Goal: Task Accomplishment & Management: Complete application form

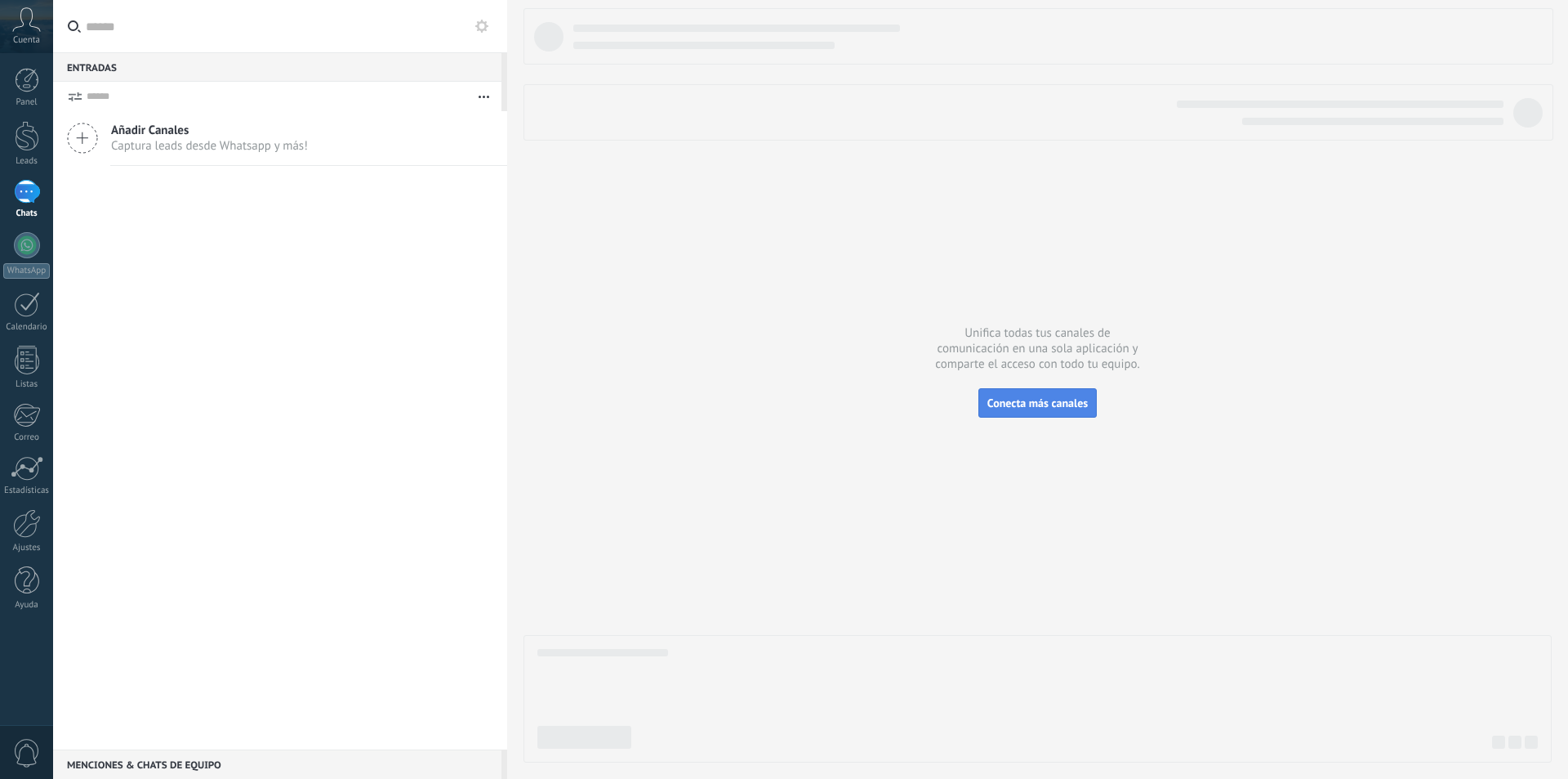
click at [1037, 411] on button "Conecta más canales" at bounding box center [1038, 403] width 118 height 30
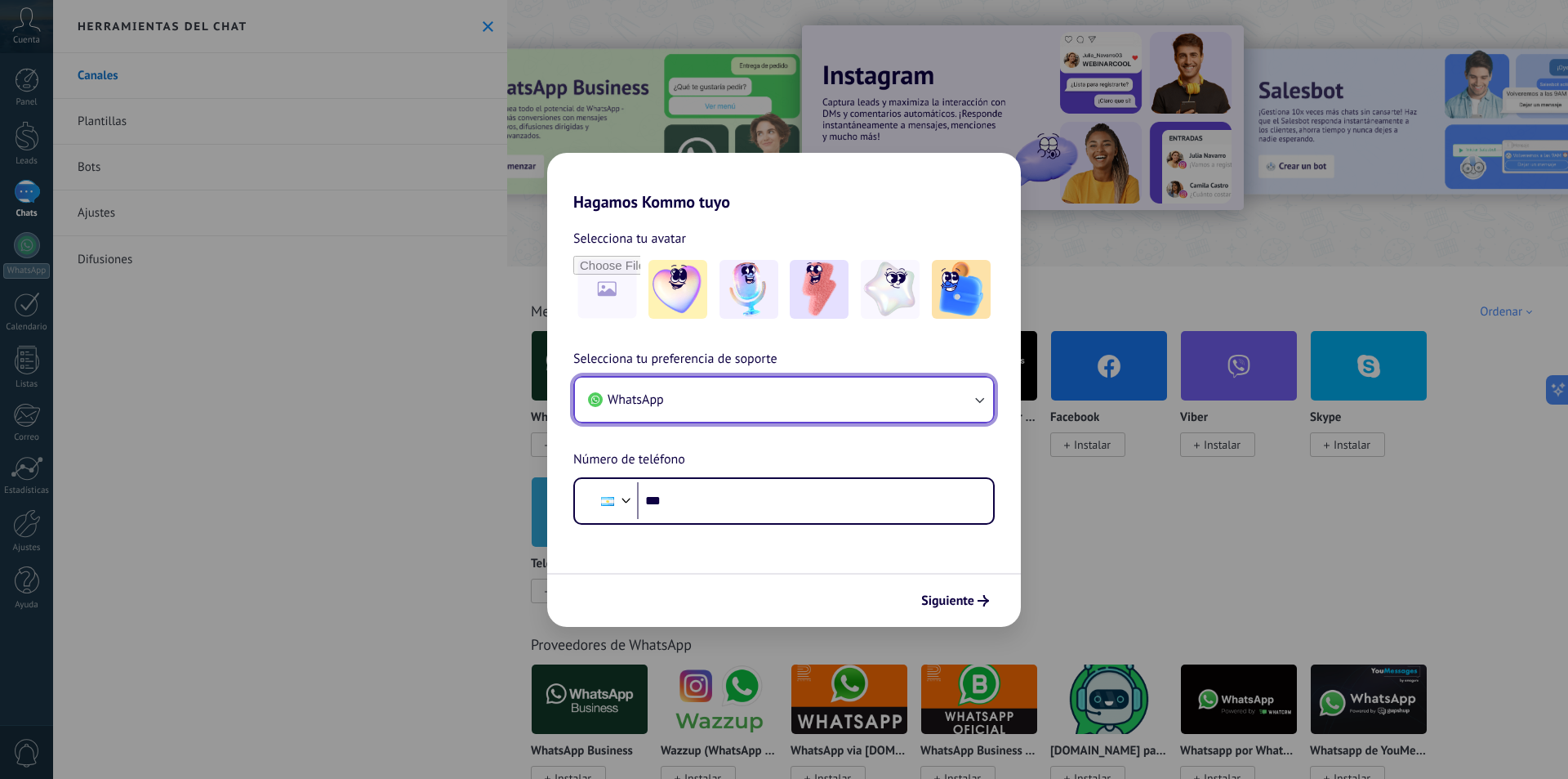
click at [757, 403] on button "WhatsApp" at bounding box center [784, 399] width 418 height 44
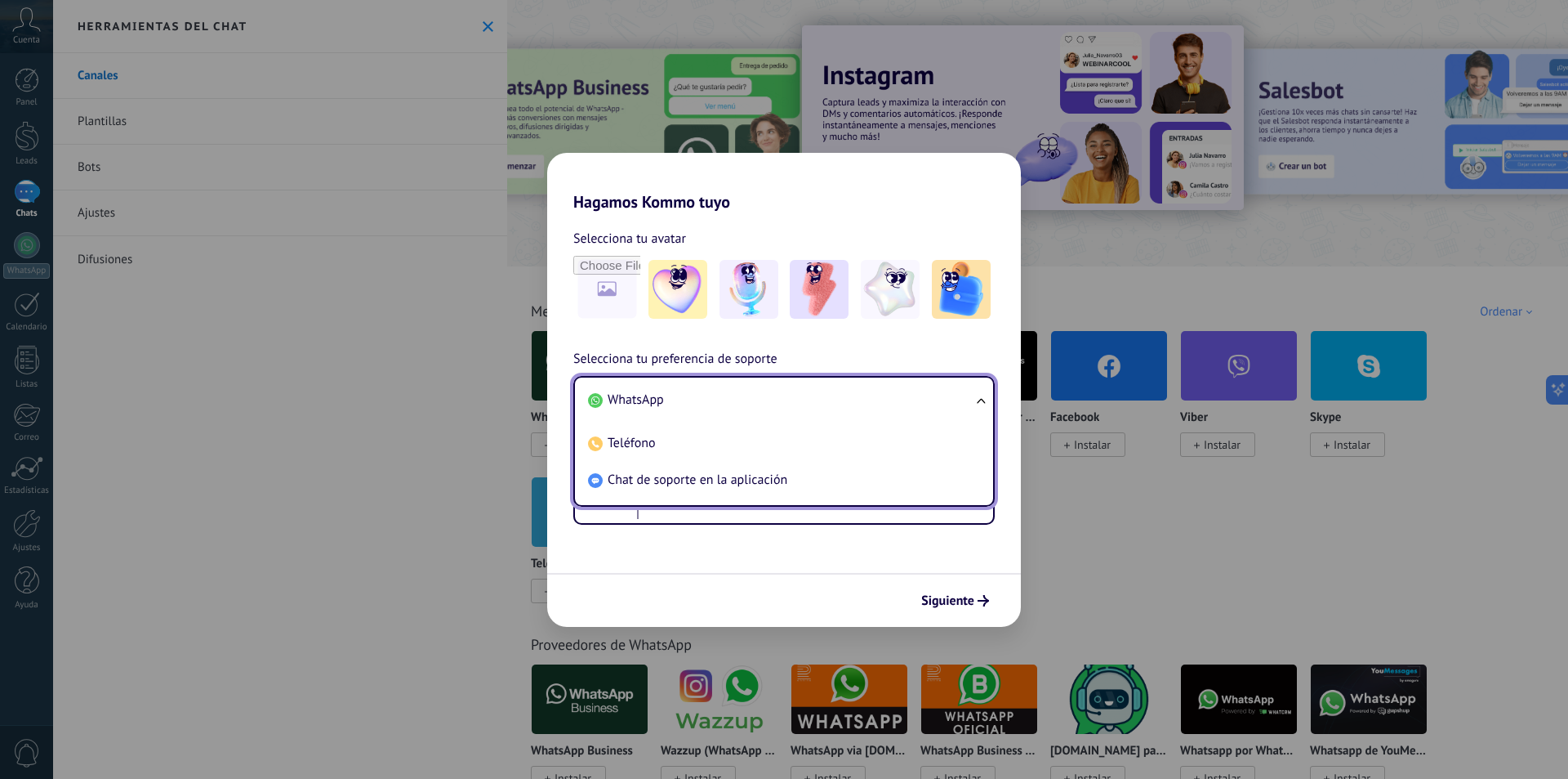
click at [757, 403] on li "WhatsApp" at bounding box center [781, 400] width 398 height 37
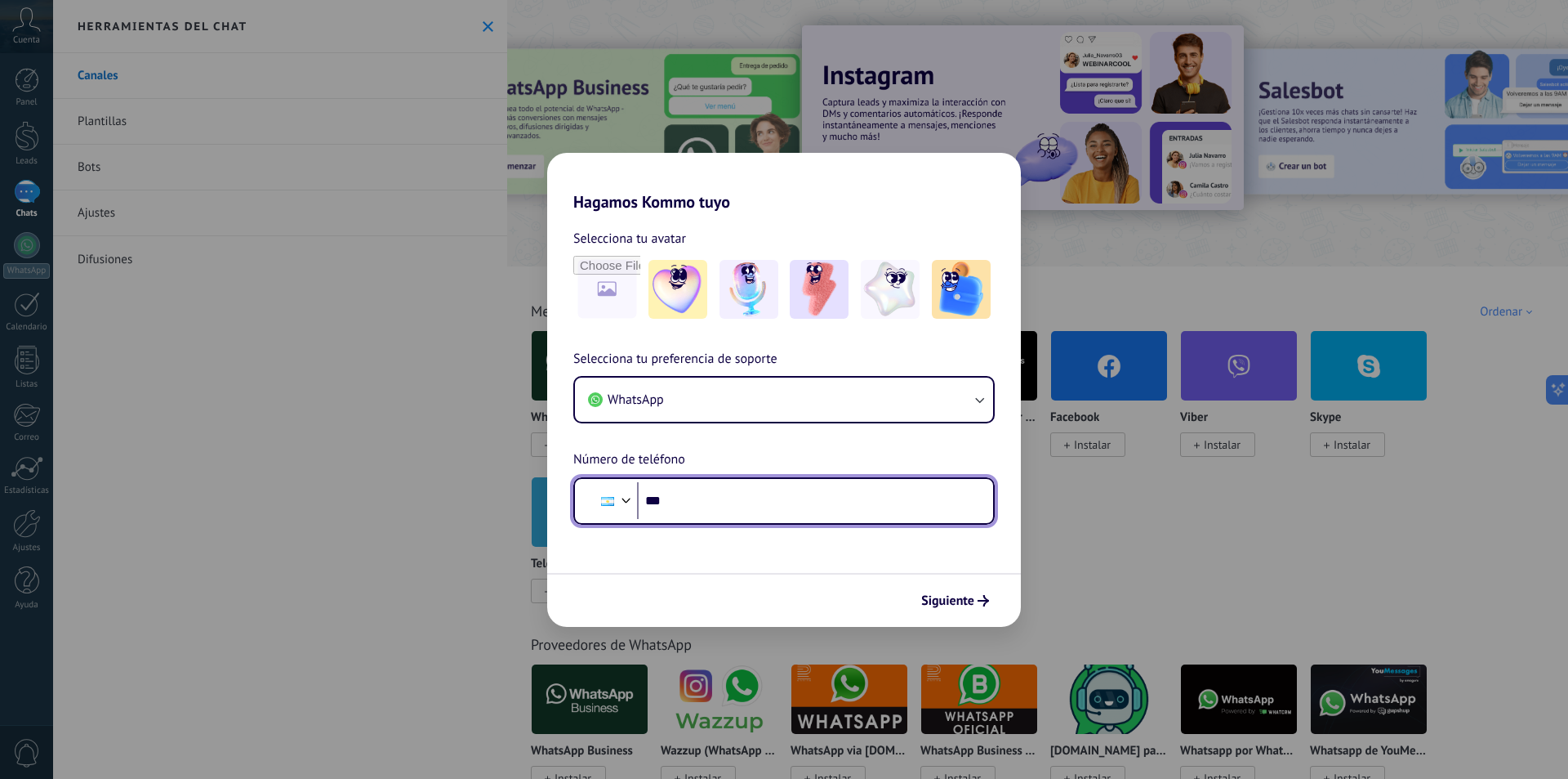
click at [736, 498] on input "***" at bounding box center [809, 501] width 343 height 37
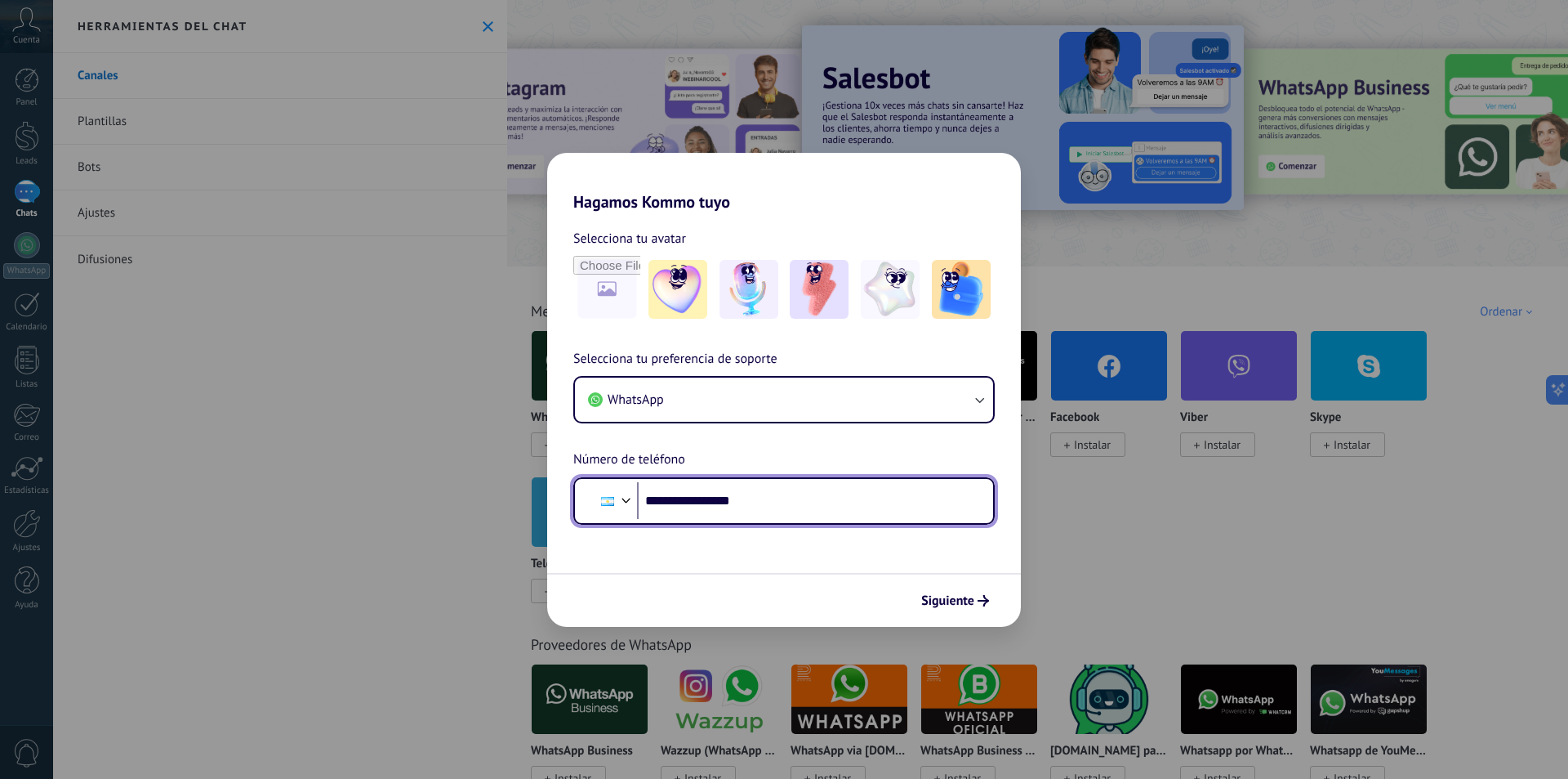
type input "**********"
click at [961, 615] on div "Siguiente" at bounding box center [784, 599] width 474 height 54
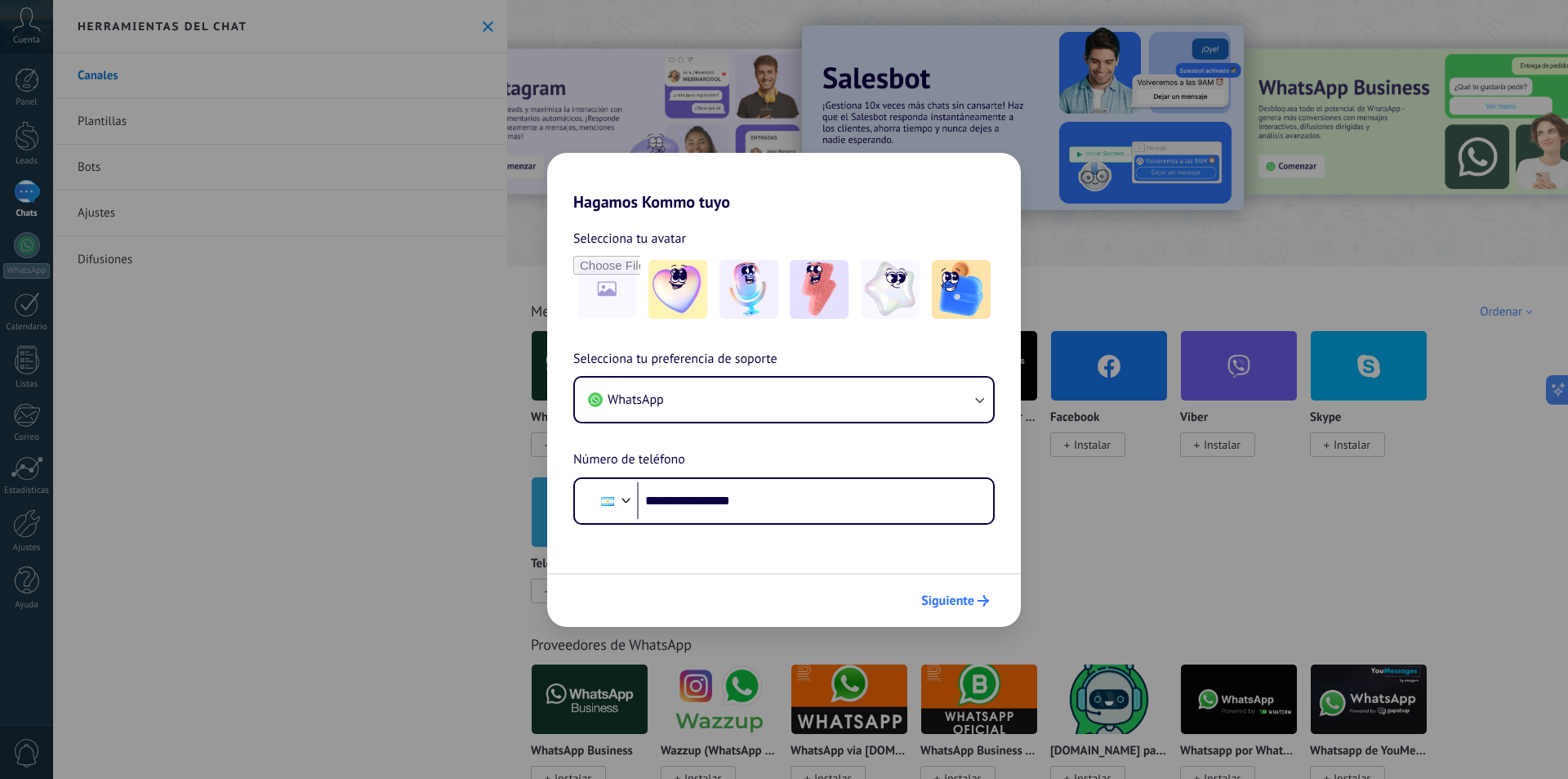
click at [963, 611] on button "Siguiente" at bounding box center [955, 600] width 83 height 28
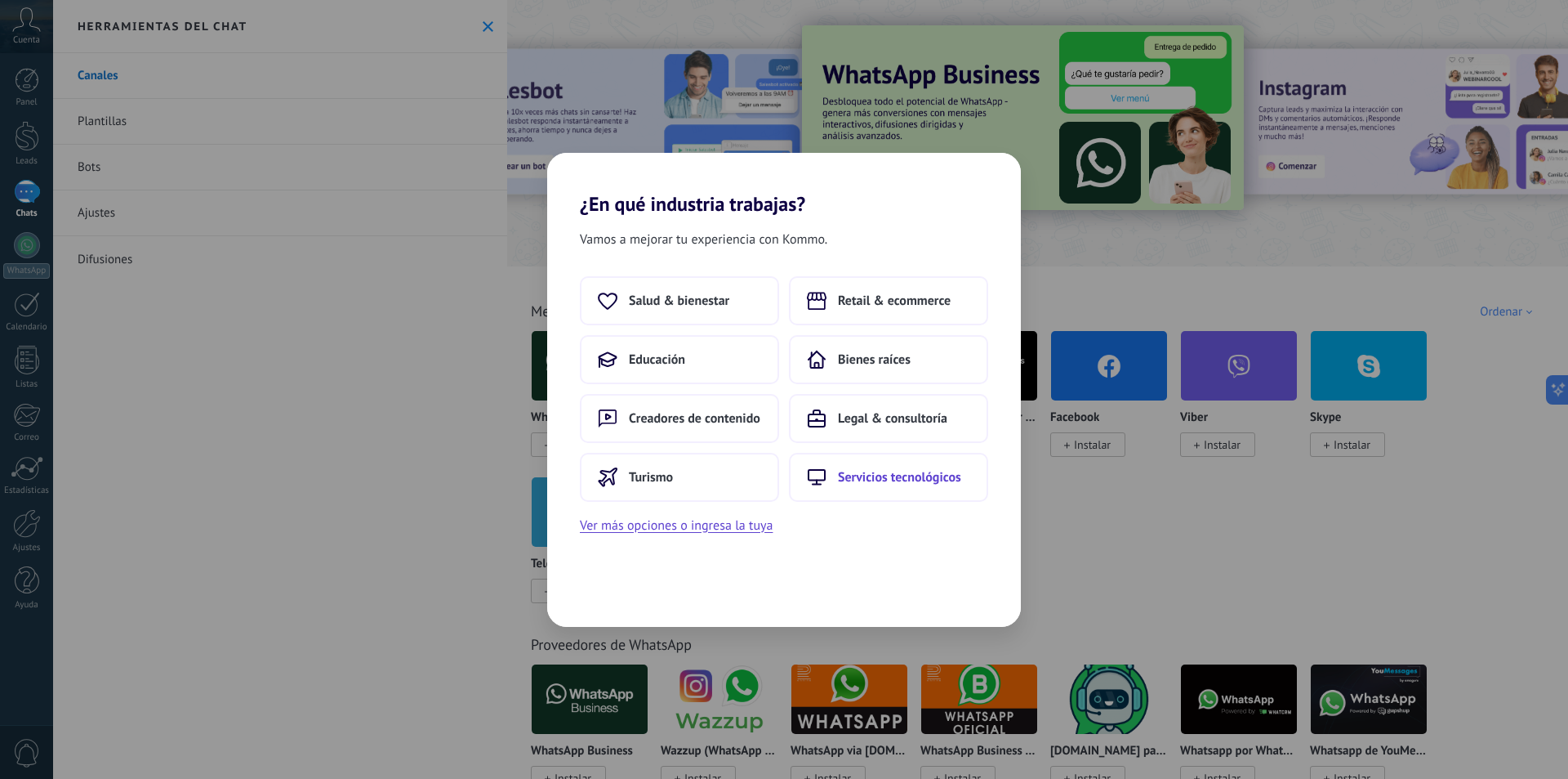
click at [859, 471] on span "Servicios tecnológicos" at bounding box center [900, 477] width 124 height 17
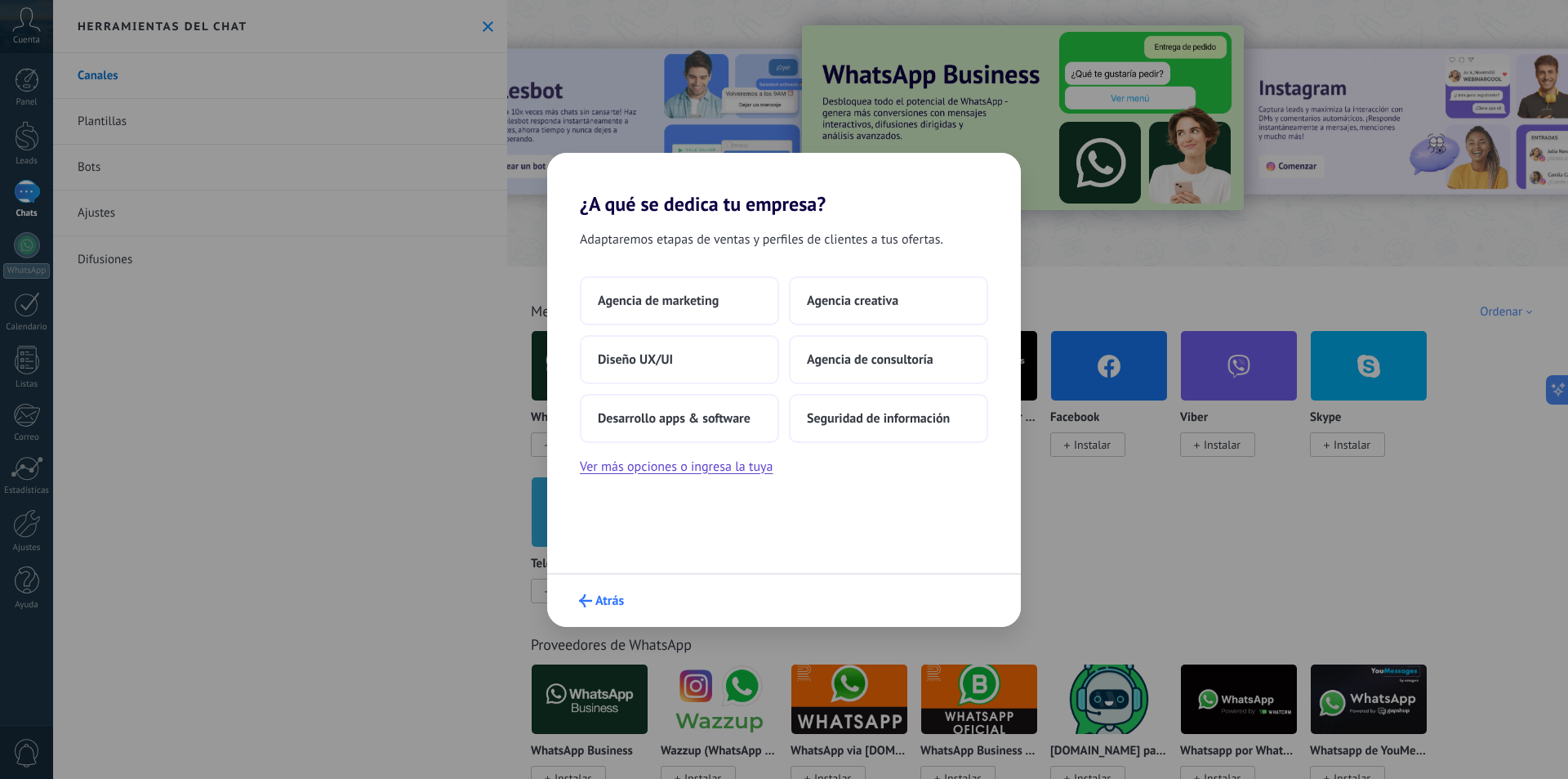
click at [607, 588] on button "Atrás" at bounding box center [601, 600] width 60 height 28
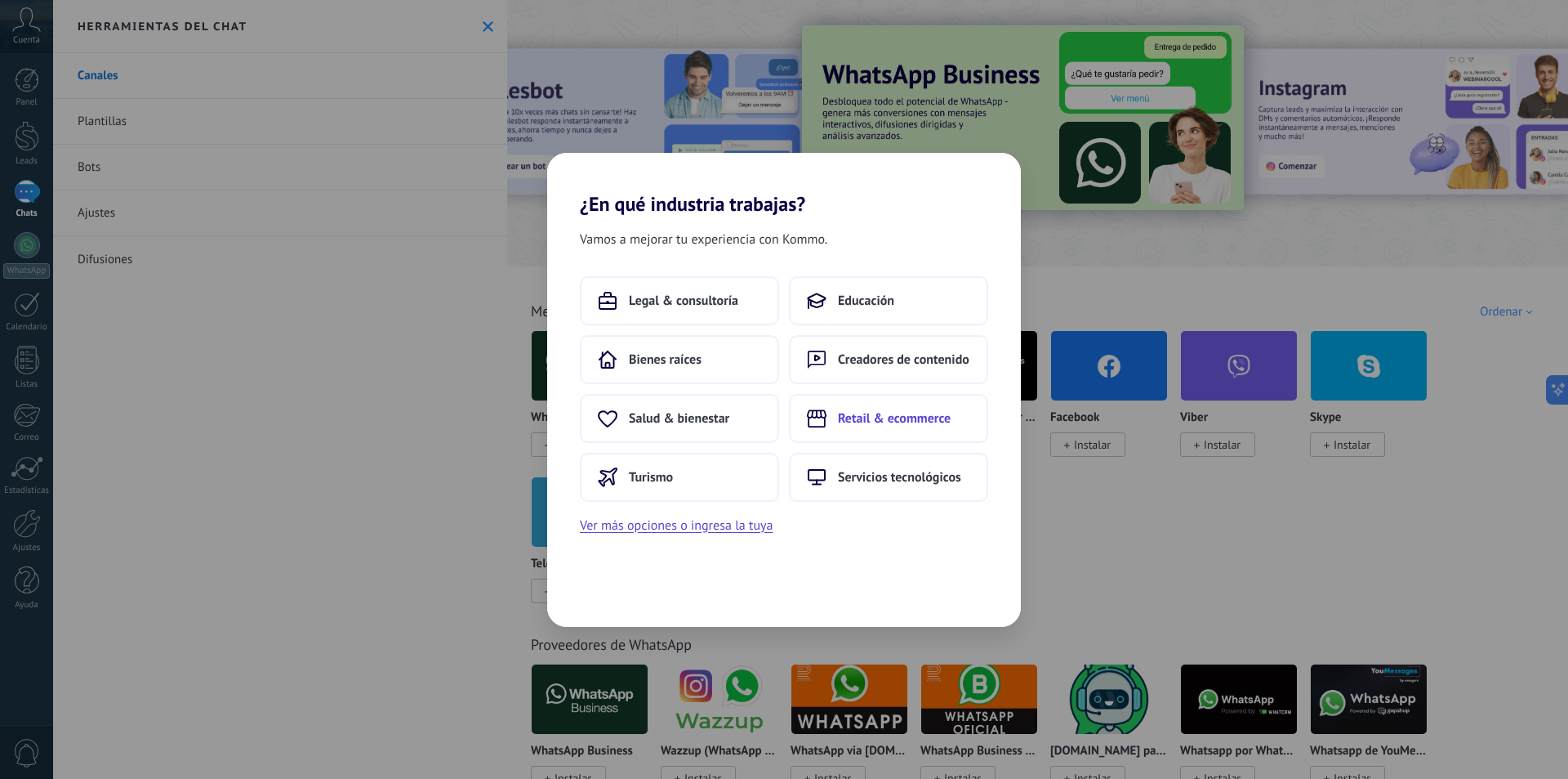
click at [914, 424] on span "Retail & ecommerce" at bounding box center [894, 419] width 113 height 17
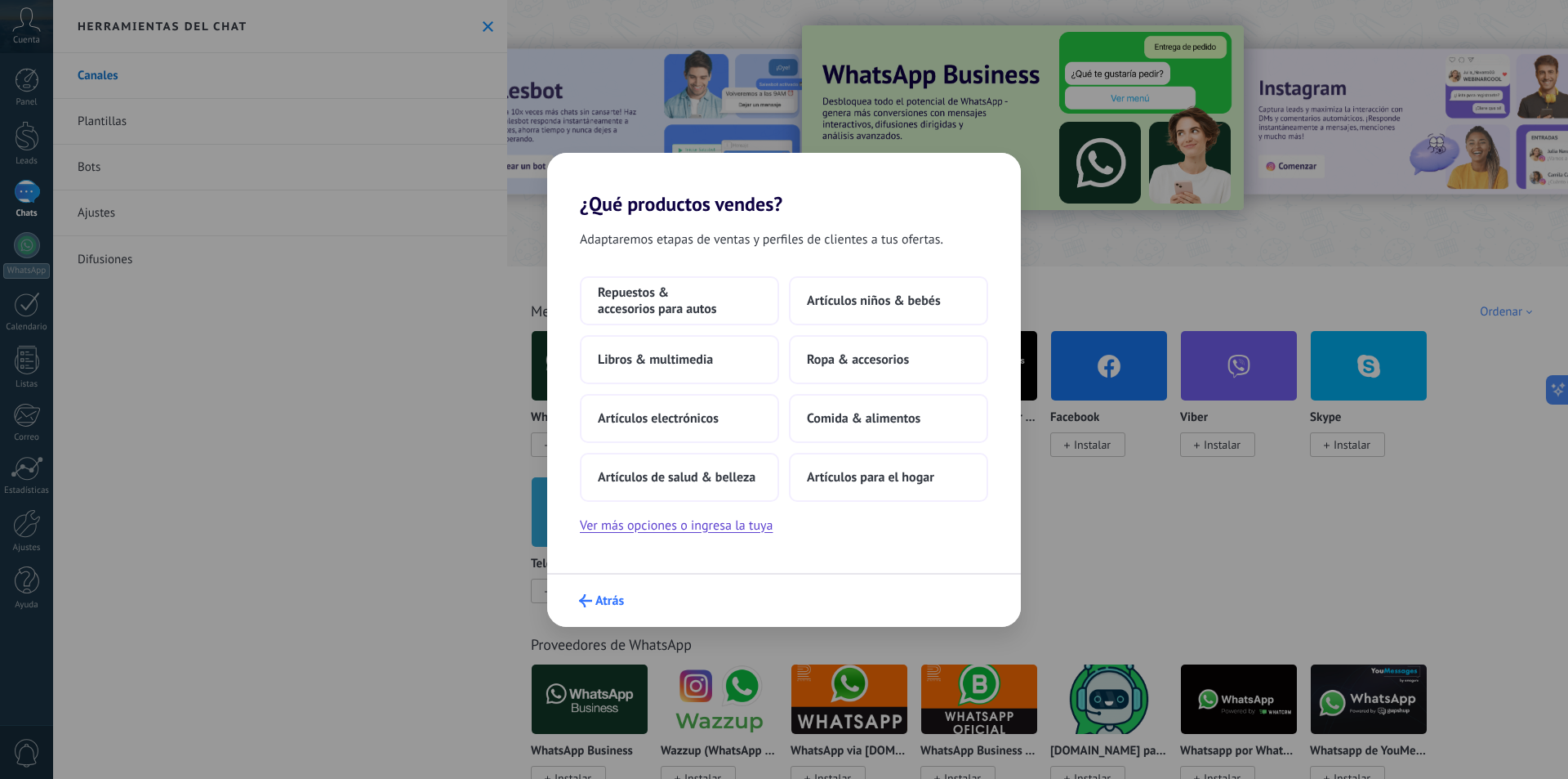
click at [610, 595] on span "Atrás" at bounding box center [610, 600] width 29 height 11
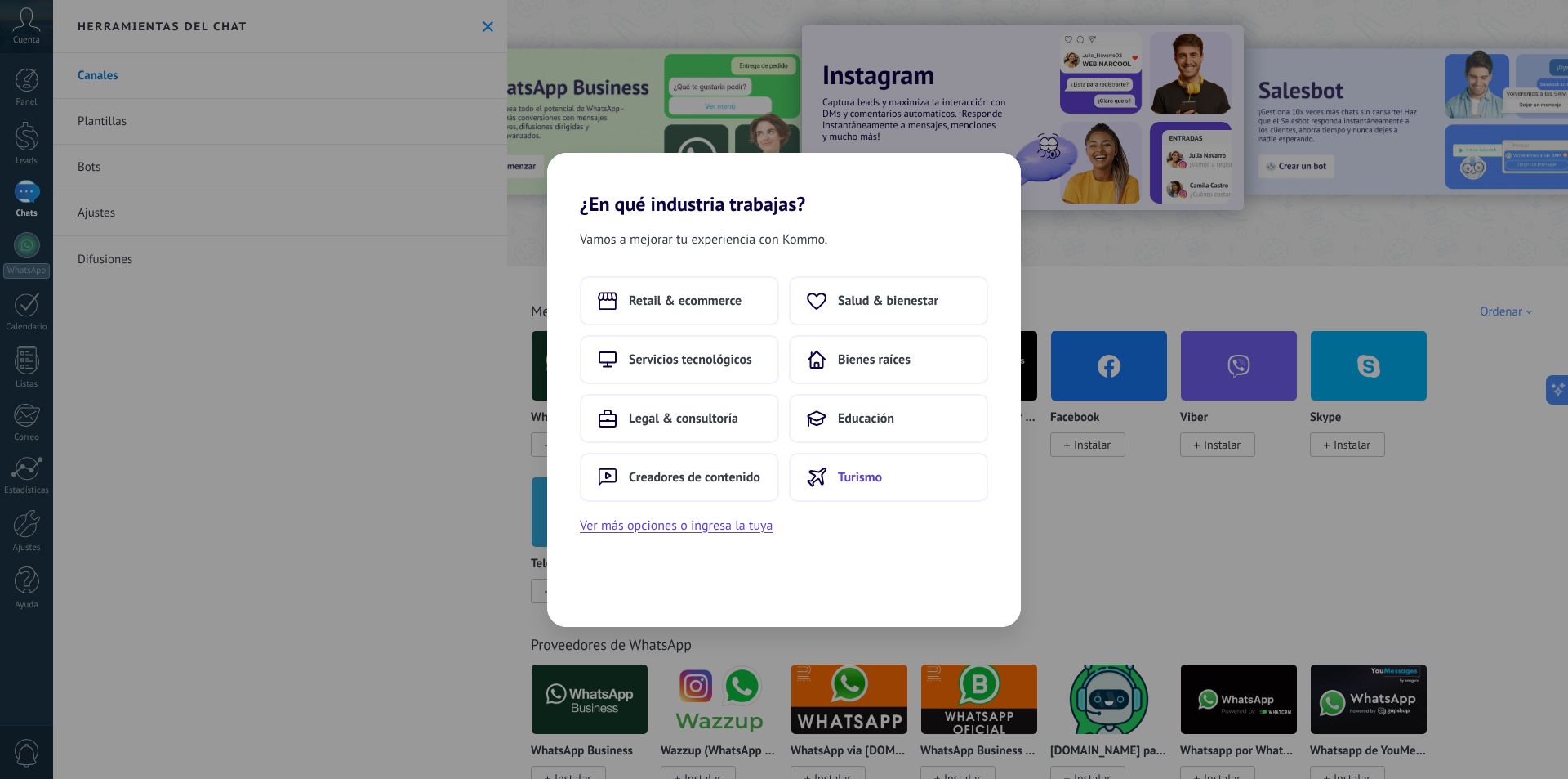
click at [839, 480] on span "Turismo" at bounding box center [860, 477] width 44 height 17
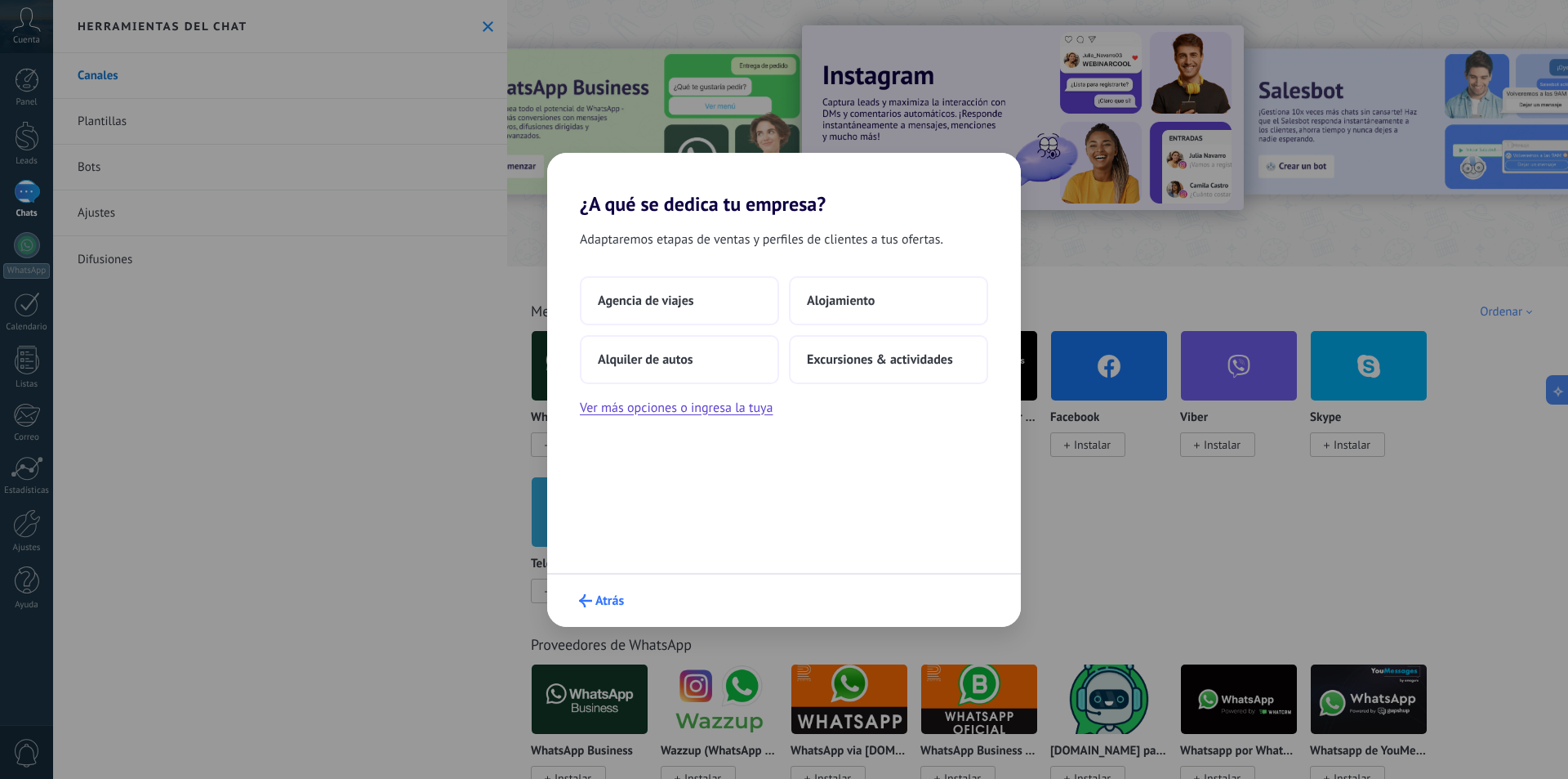
click at [575, 598] on button "Atrás" at bounding box center [601, 600] width 60 height 28
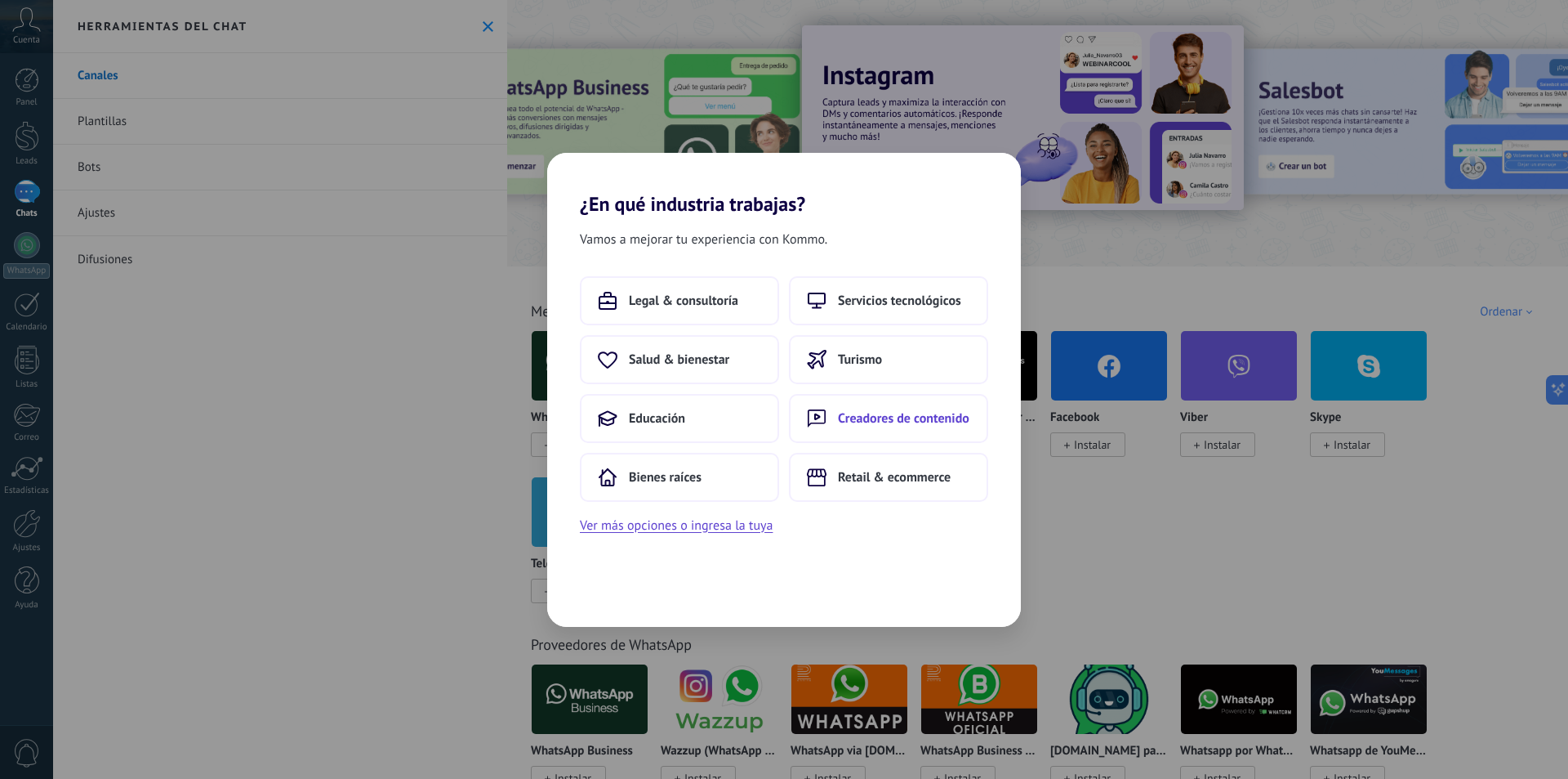
click at [930, 418] on span "Creadores de contenido" at bounding box center [904, 419] width 131 height 17
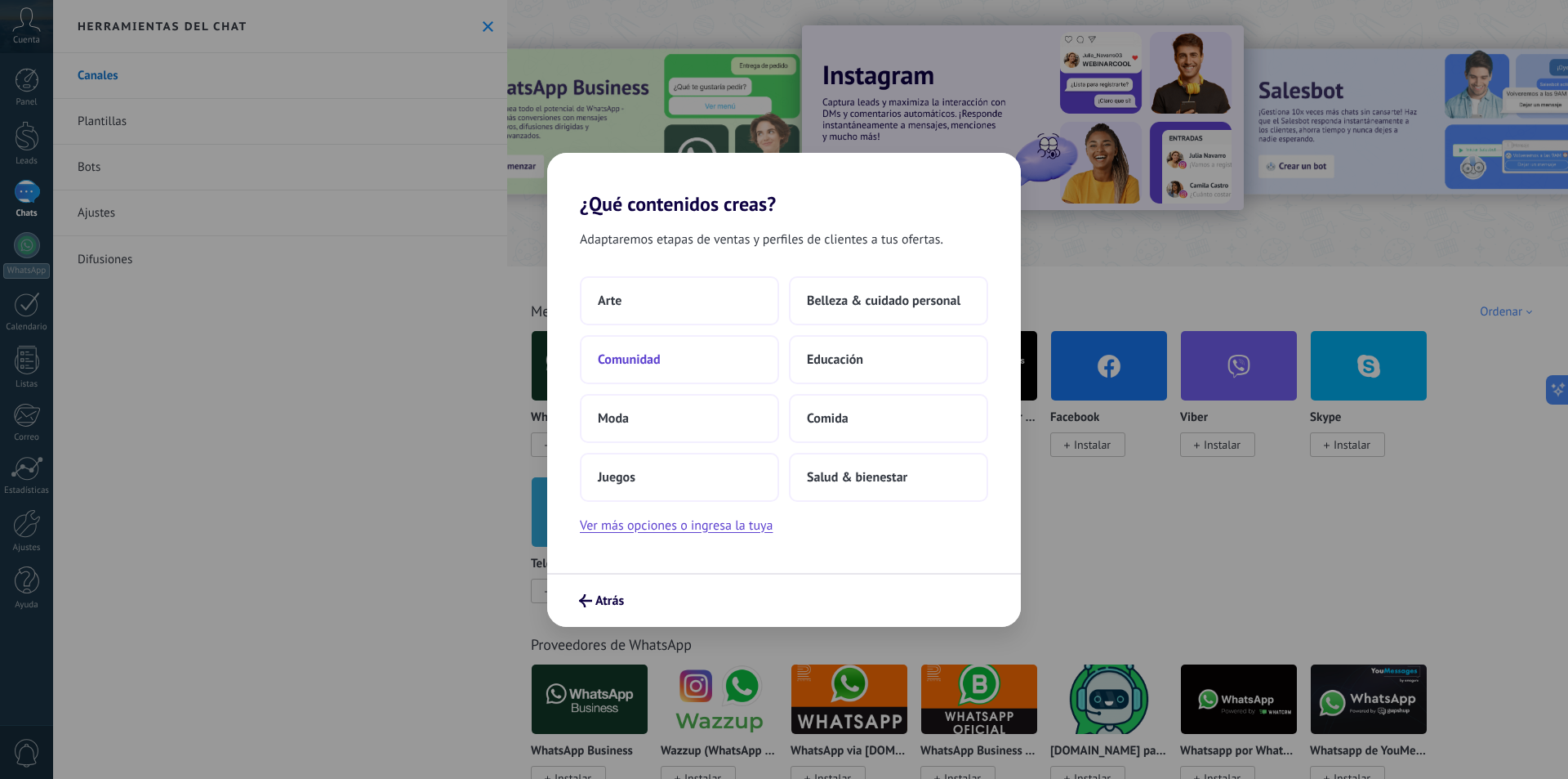
click at [716, 356] on button "Comunidad" at bounding box center [679, 359] width 199 height 49
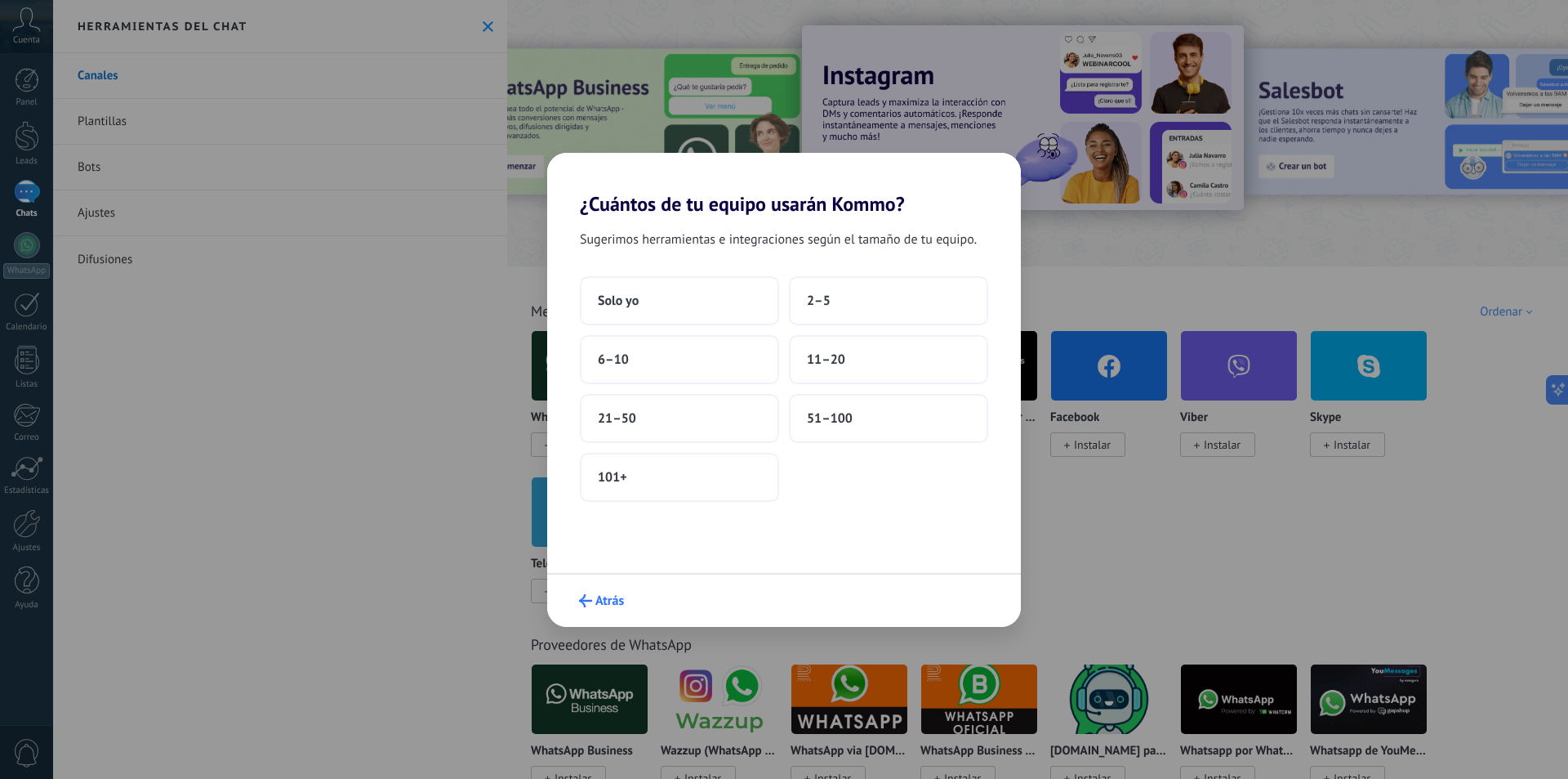
click at [619, 584] on div "Atrás" at bounding box center [784, 599] width 474 height 54
click at [613, 595] on span "Atrás" at bounding box center [610, 600] width 29 height 11
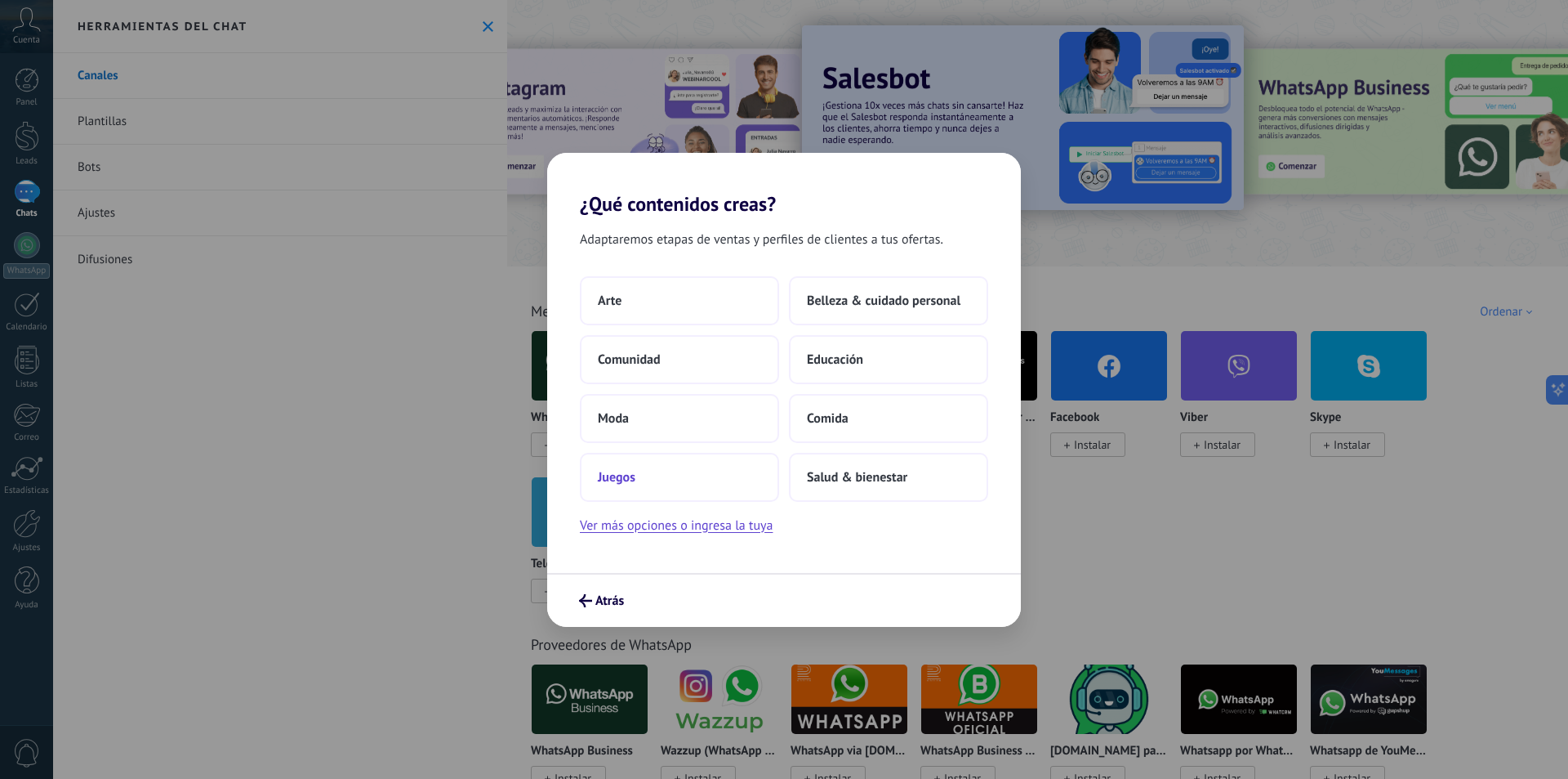
click at [624, 483] on span "Juegos" at bounding box center [617, 477] width 37 height 17
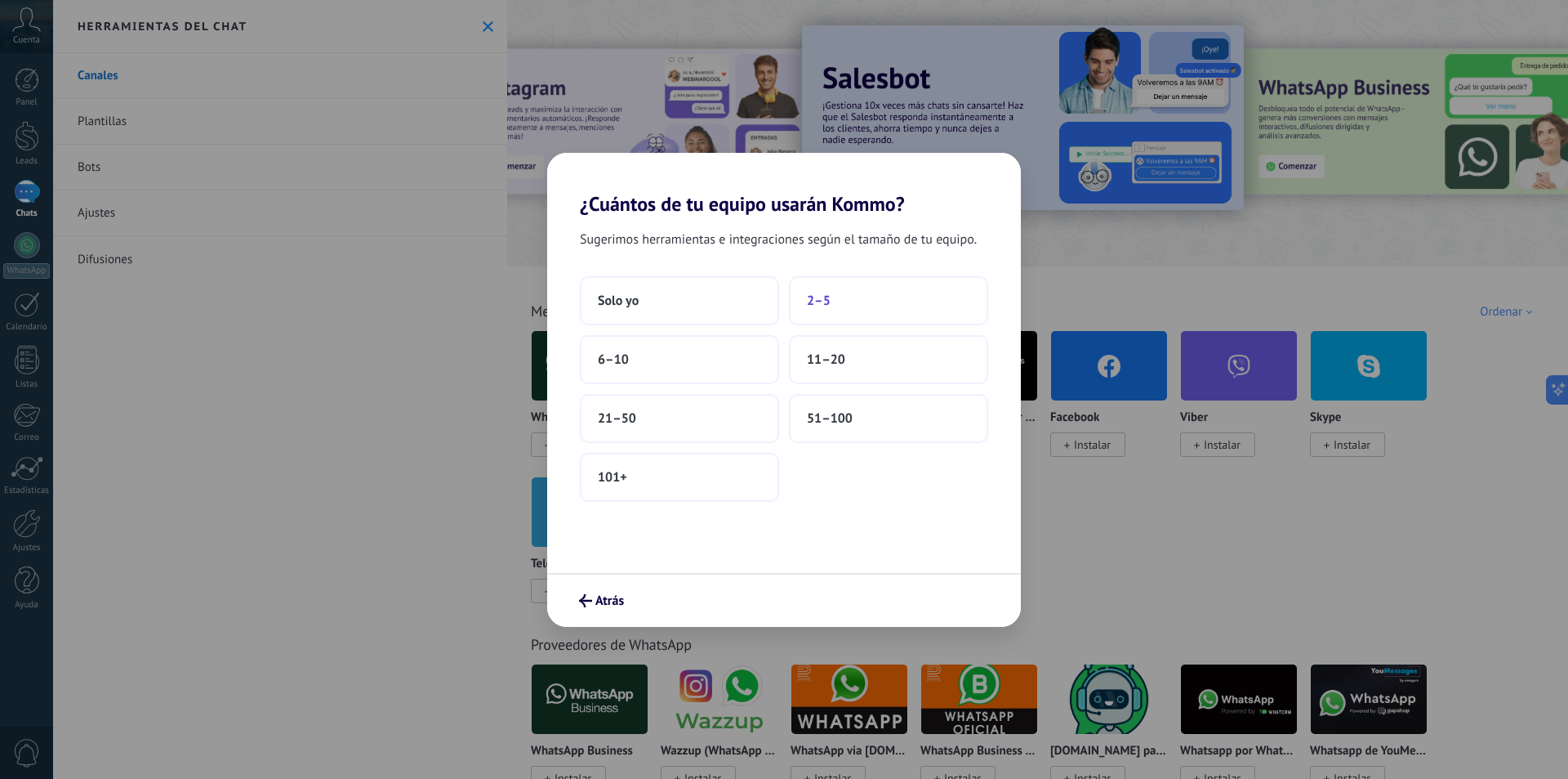
click at [829, 313] on button "2–5" at bounding box center [889, 301] width 199 height 49
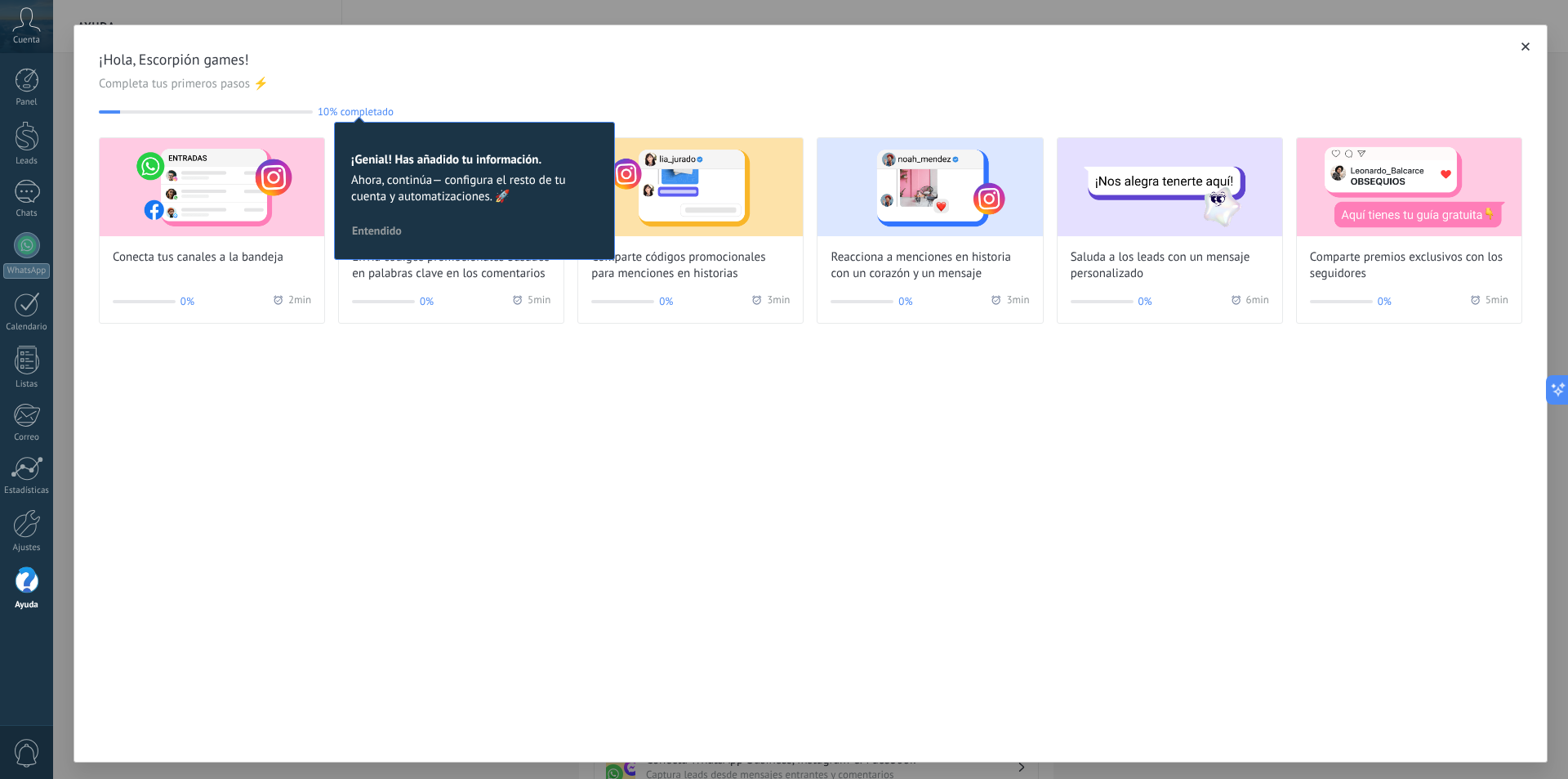
click at [1521, 44] on icon "button" at bounding box center [1525, 47] width 8 height 8
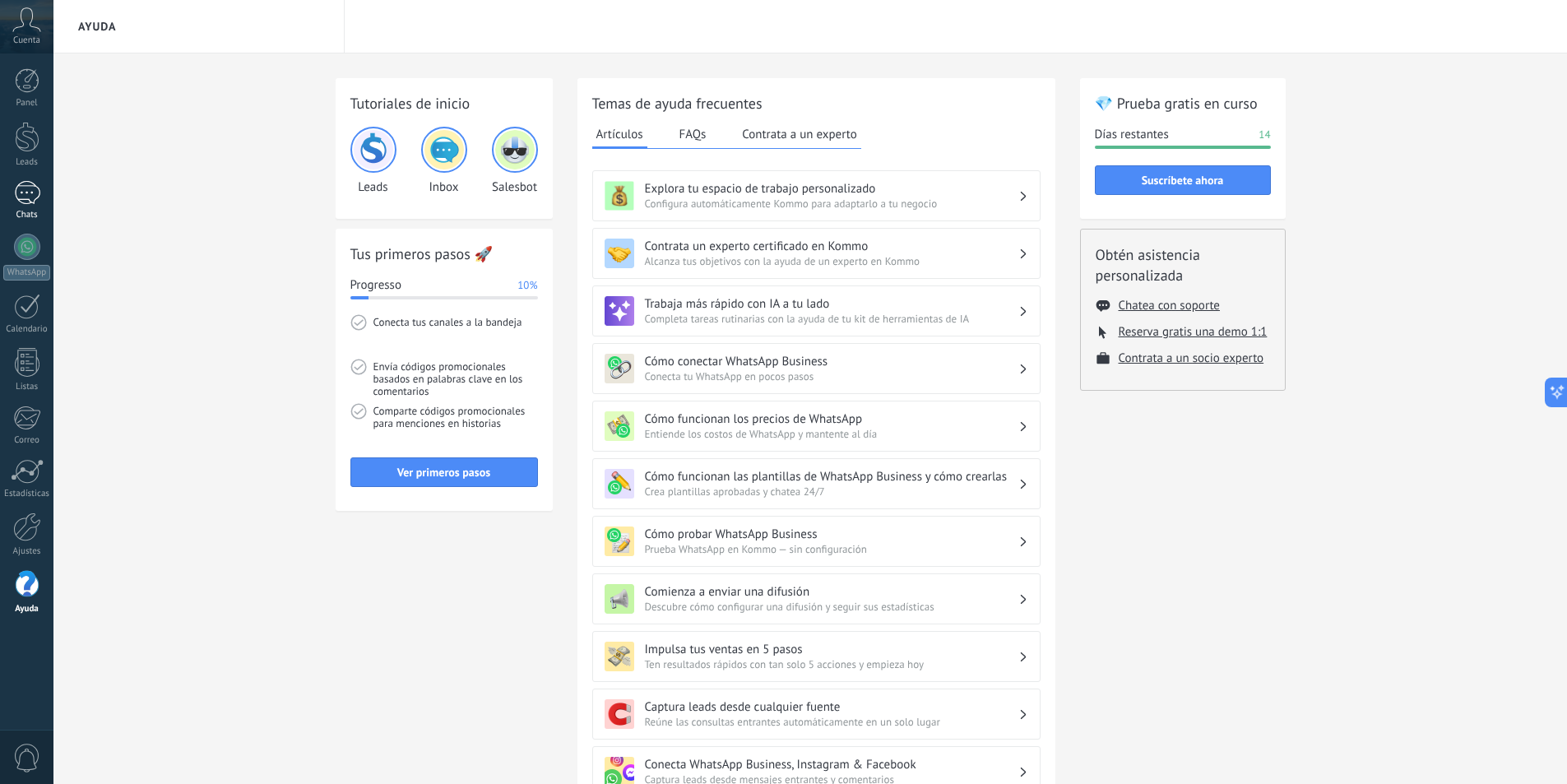
click at [14, 206] on link "Chats" at bounding box center [26, 200] width 53 height 39
